Goal: Information Seeking & Learning: Learn about a topic

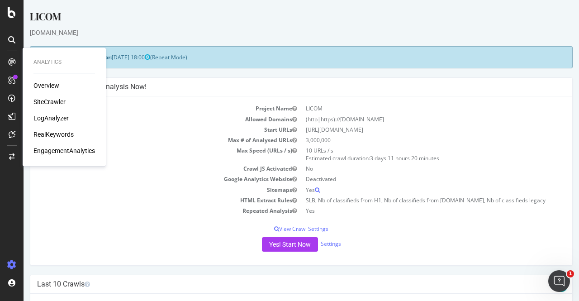
scroll to position [177, 0]
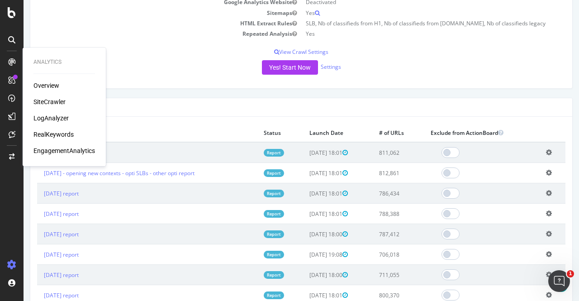
click at [147, 56] on div "Project Name LICOM Allowed Domains (http|https)://[DOMAIN_NAME] Start URLs [URL…" at bounding box center [301, 3] width 542 height 169
click at [152, 52] on p "View Crawl Settings" at bounding box center [301, 52] width 529 height 8
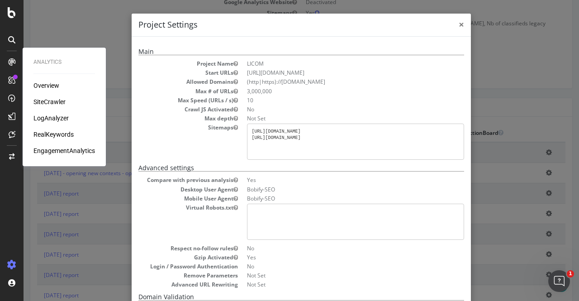
click at [460, 24] on span "×" at bounding box center [461, 24] width 5 height 13
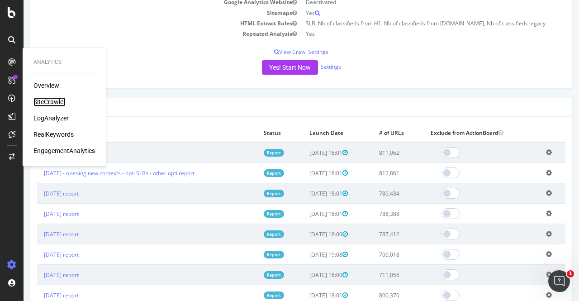
click at [39, 97] on div "SiteCrawler" at bounding box center [50, 101] width 32 height 9
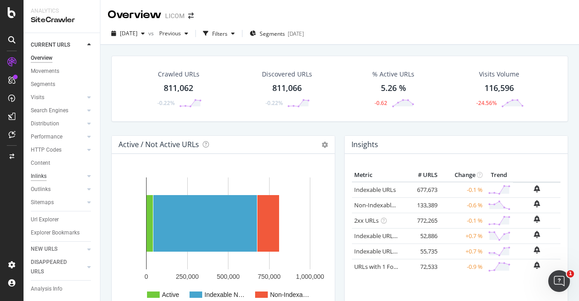
click at [37, 175] on div "Inlinks" at bounding box center [39, 177] width 16 height 10
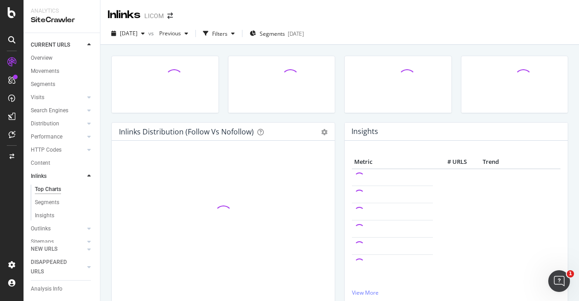
click at [151, 115] on div at bounding box center [165, 89] width 117 height 67
click at [38, 139] on div "Performance" at bounding box center [47, 137] width 32 height 10
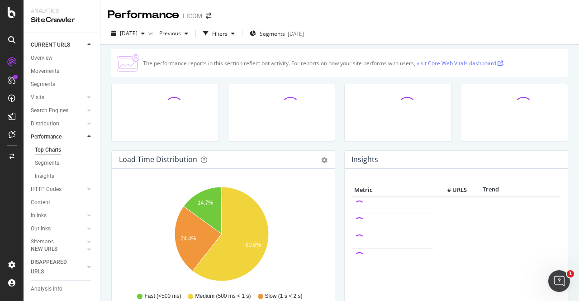
click at [134, 146] on div at bounding box center [165, 117] width 117 height 67
click at [38, 110] on div "Search Engines" at bounding box center [50, 111] width 38 height 10
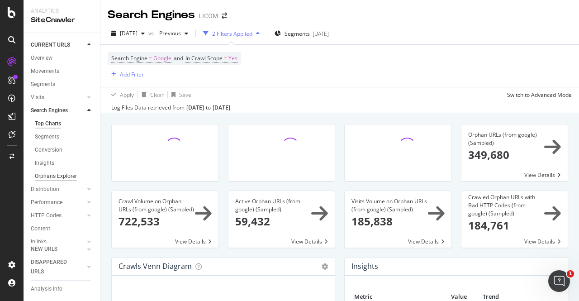
click at [43, 176] on div "Orphans Explorer" at bounding box center [56, 177] width 42 height 10
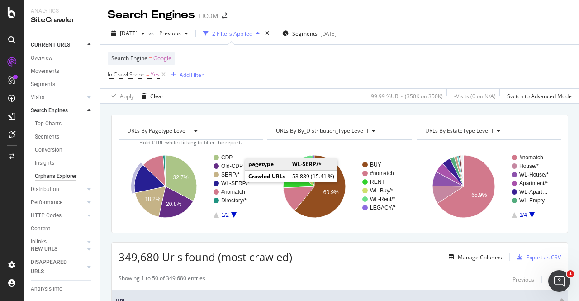
click at [234, 182] on text "WL-SERP/*" at bounding box center [235, 183] width 29 height 6
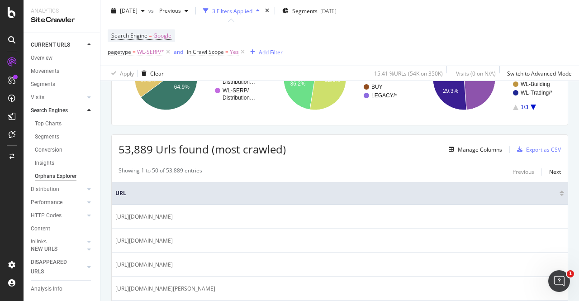
scroll to position [79, 0]
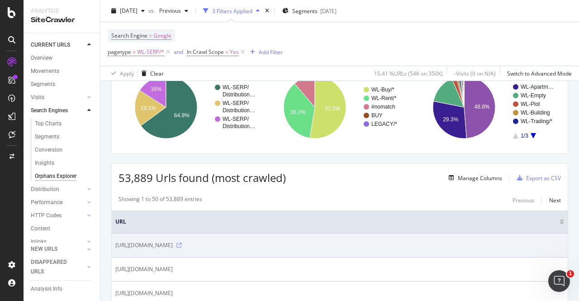
click at [182, 245] on icon at bounding box center [179, 245] width 5 height 5
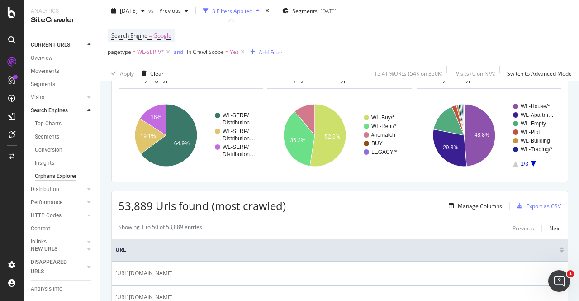
scroll to position [0, 0]
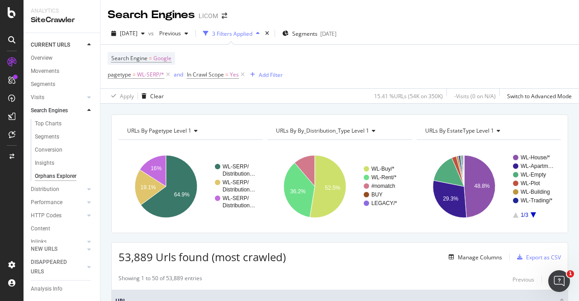
click at [474, 134] on span "URLs By EstateType Level 1" at bounding box center [460, 131] width 69 height 8
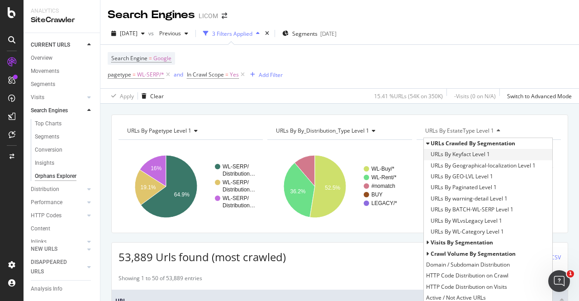
click at [462, 153] on span "URLs By Keyfact Level 1" at bounding box center [460, 154] width 59 height 9
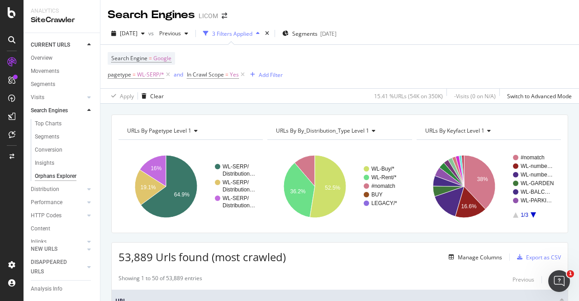
click at [527, 216] on rect "A chart." at bounding box center [533, 186] width 41 height 63
click at [531, 215] on icon "A chart." at bounding box center [533, 214] width 5 height 5
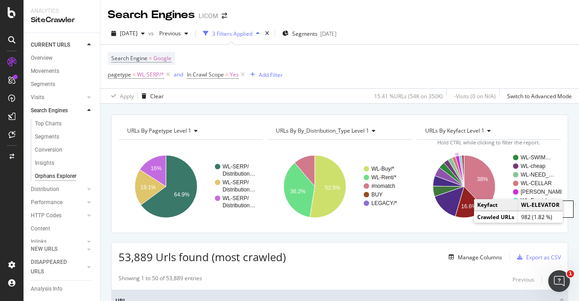
click at [531, 191] on rect "A chart." at bounding box center [538, 191] width 34 height 5
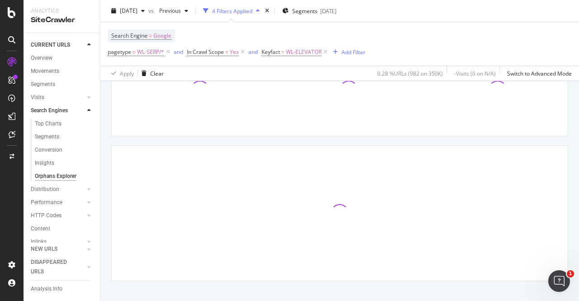
scroll to position [108, 0]
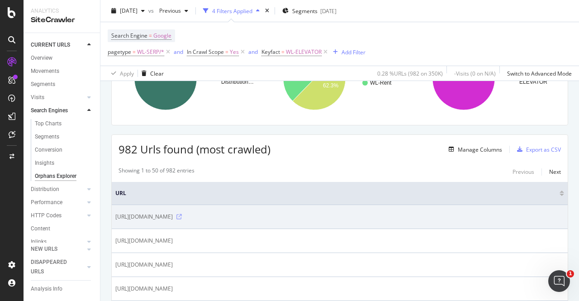
click at [182, 215] on icon at bounding box center [179, 216] width 5 height 5
